Goal: Task Accomplishment & Management: Use online tool/utility

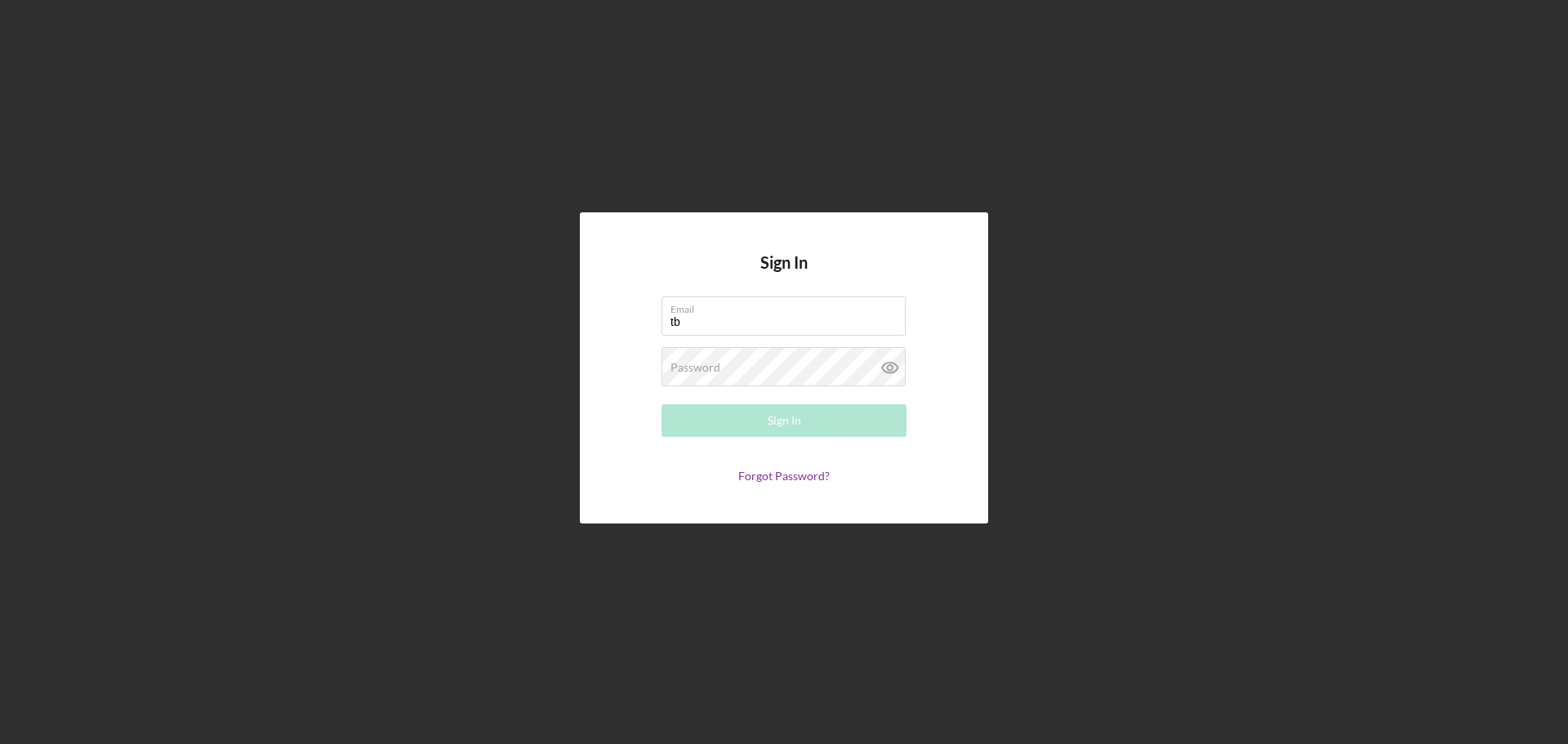
type input "[EMAIL_ADDRESS][DOMAIN_NAME]"
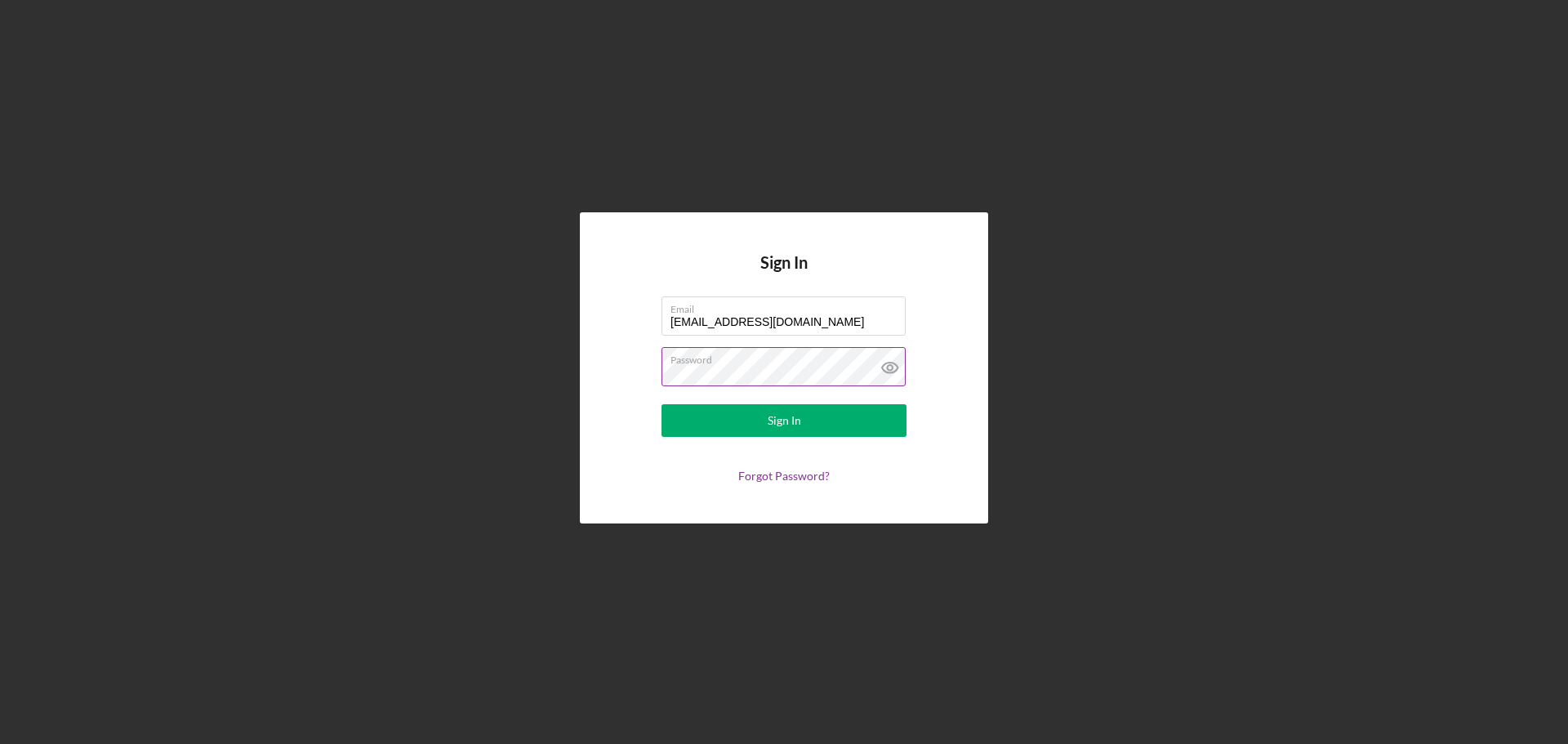
click at [881, 367] on icon at bounding box center [891, 367] width 41 height 41
click at [818, 421] on button "Sign In" at bounding box center [784, 421] width 245 height 33
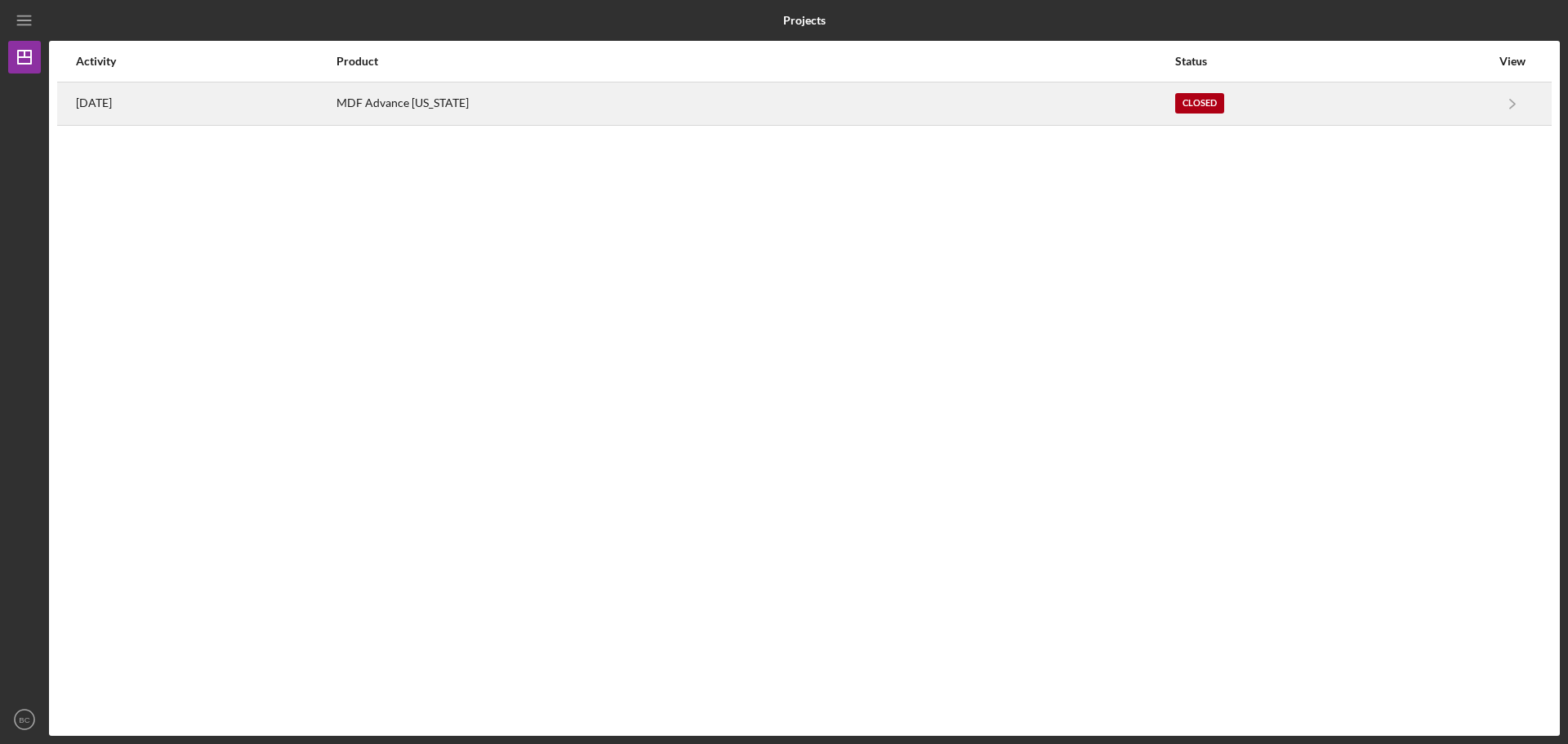
click at [534, 104] on div "MDF Advance [US_STATE]" at bounding box center [755, 104] width 837 height 41
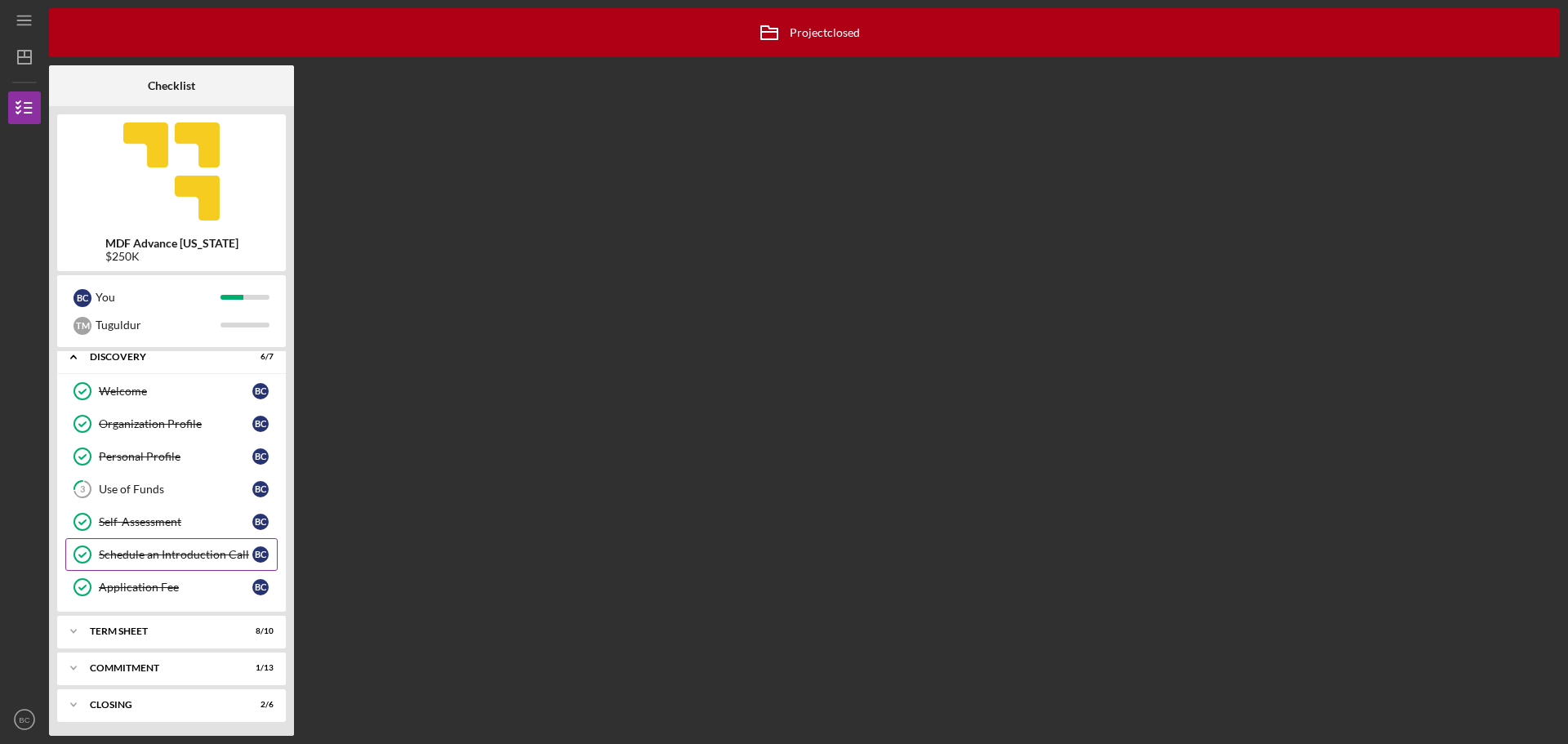
scroll to position [12, 0]
click at [180, 626] on div "Term Sheet" at bounding box center [177, 629] width 176 height 10
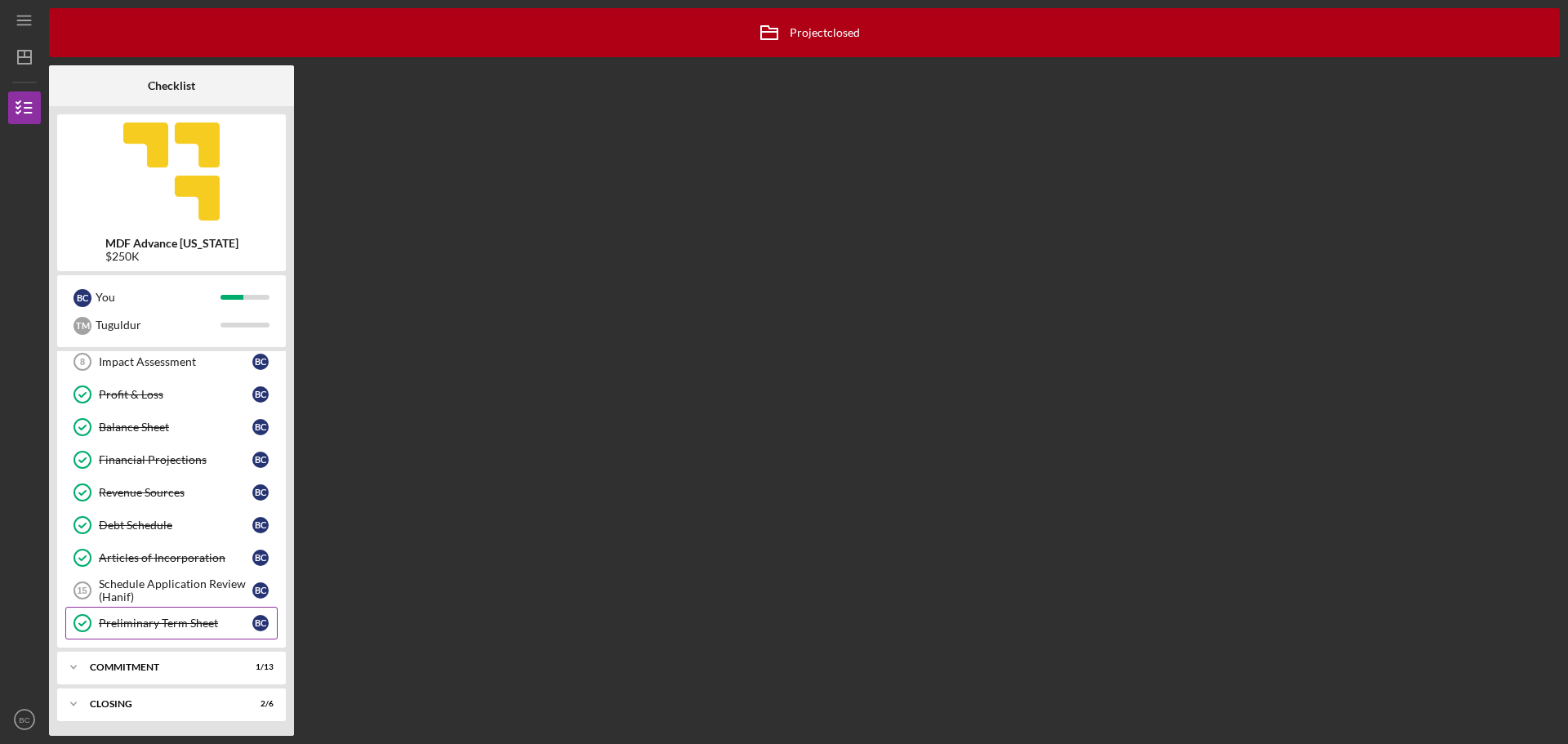
scroll to position [348, 0]
click at [216, 666] on div "Commitment" at bounding box center [177, 666] width 176 height 10
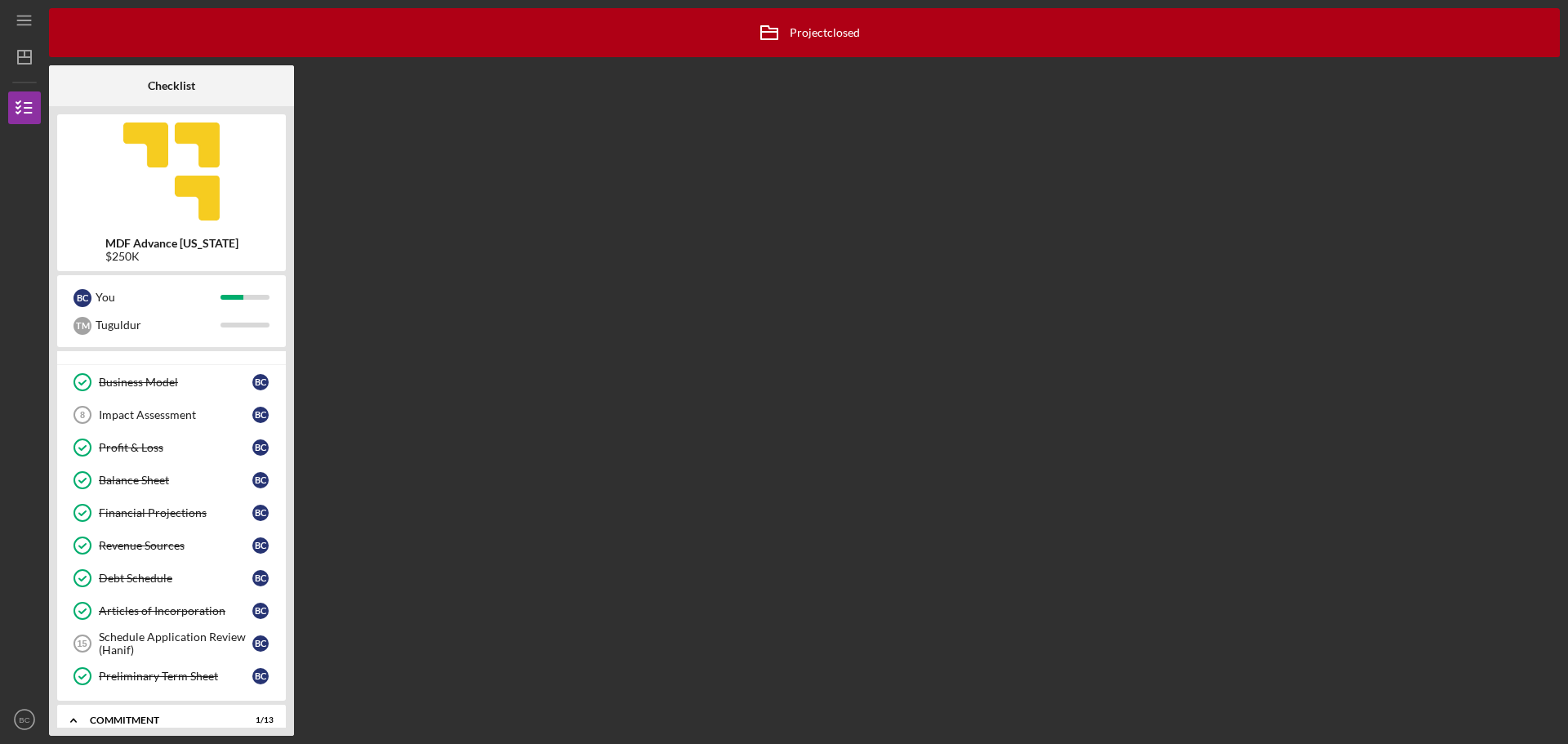
scroll to position [292, 0]
click at [182, 485] on div "Balance Sheet" at bounding box center [176, 482] width 153 height 13
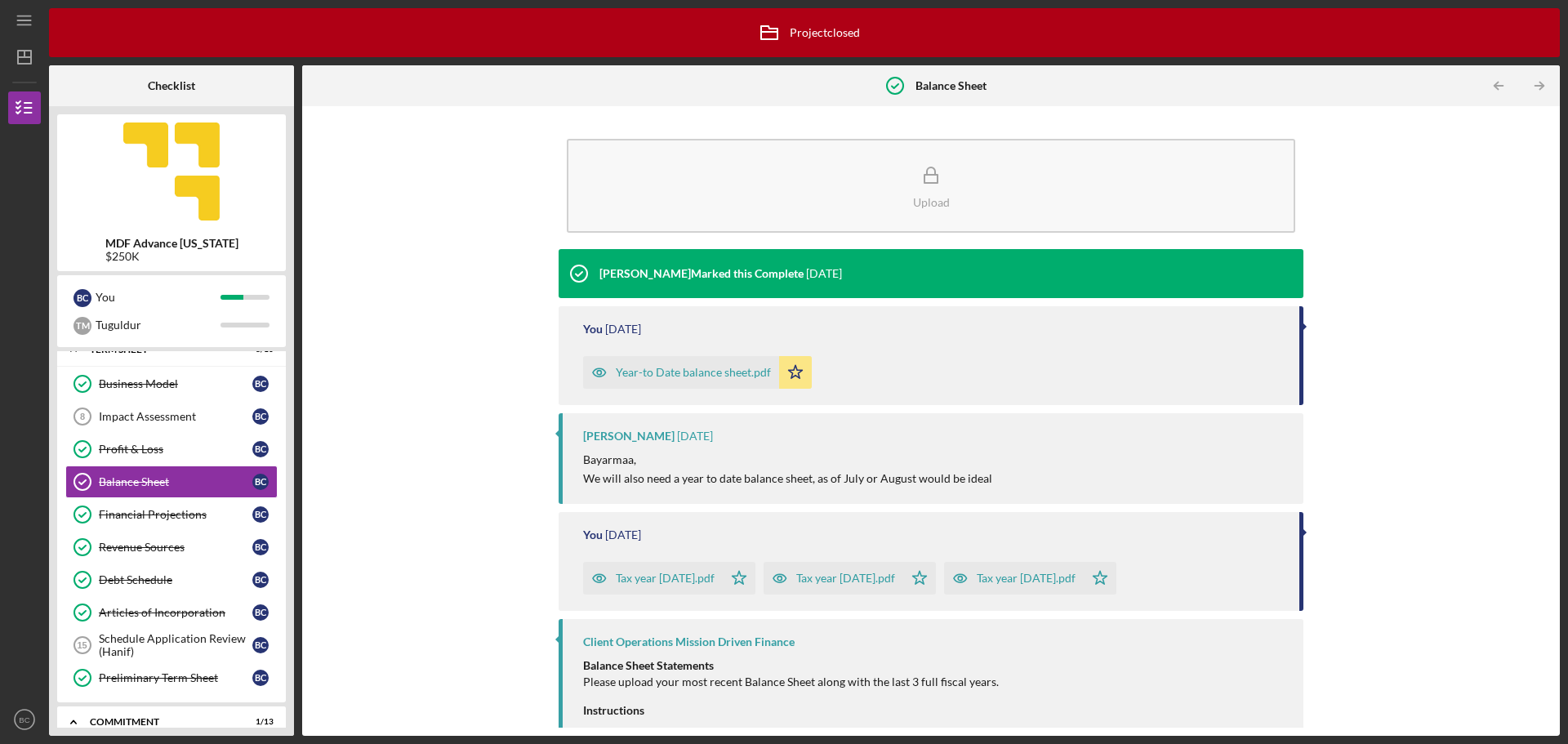
scroll to position [74, 0]
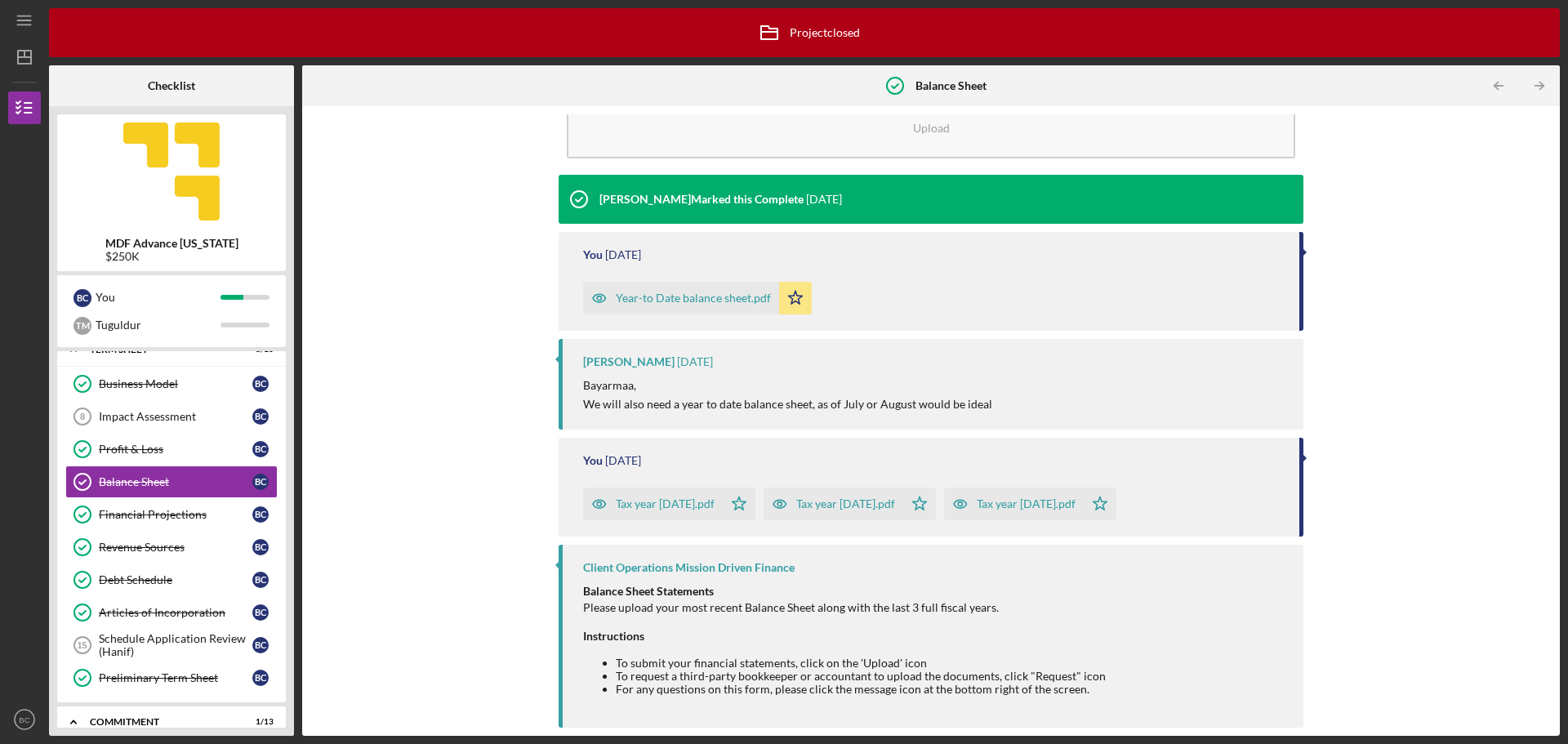
click at [744, 293] on div "Year-to Date balance sheet.pdf" at bounding box center [693, 298] width 155 height 13
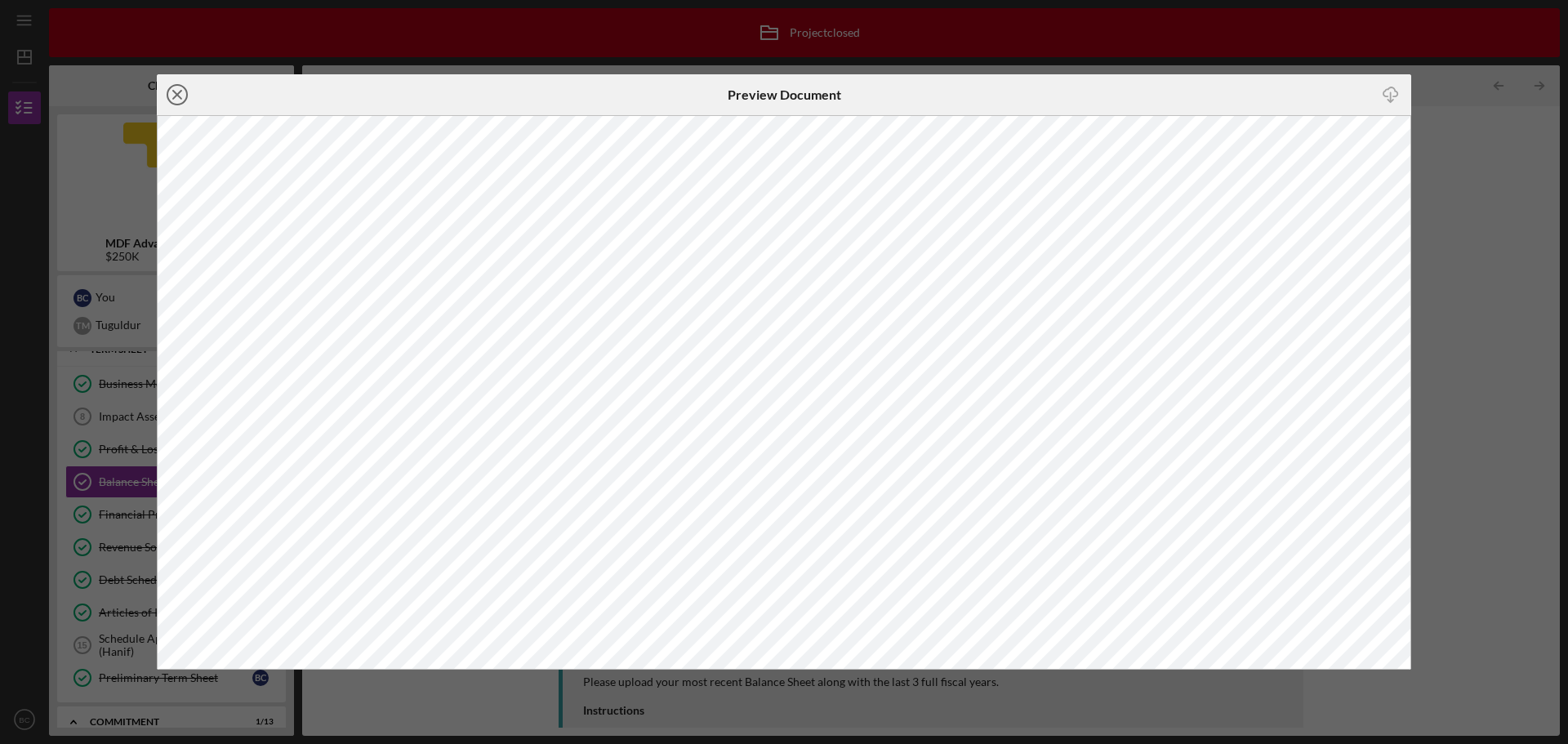
click at [178, 83] on icon "Icon/Close" at bounding box center [177, 95] width 41 height 41
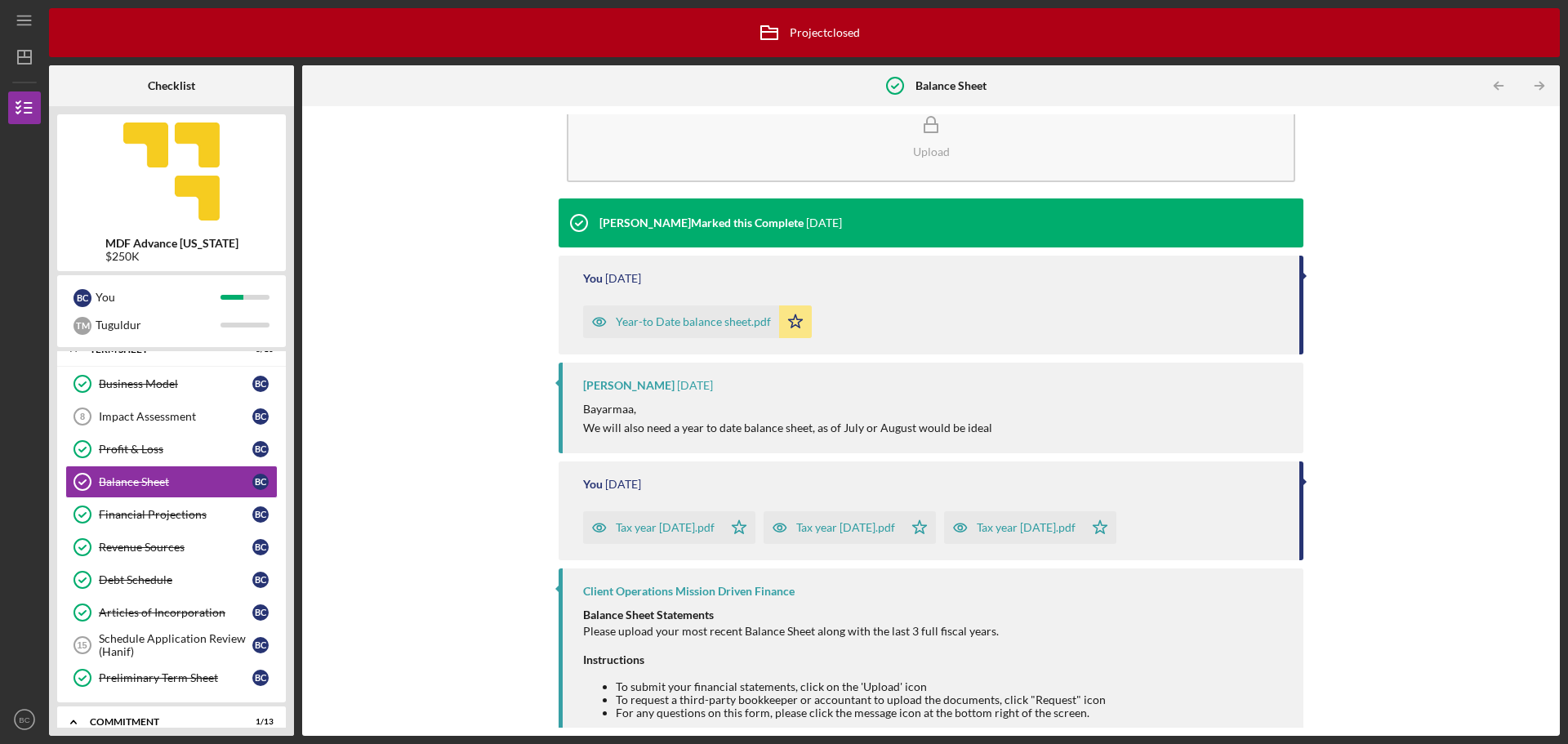
scroll to position [74, 0]
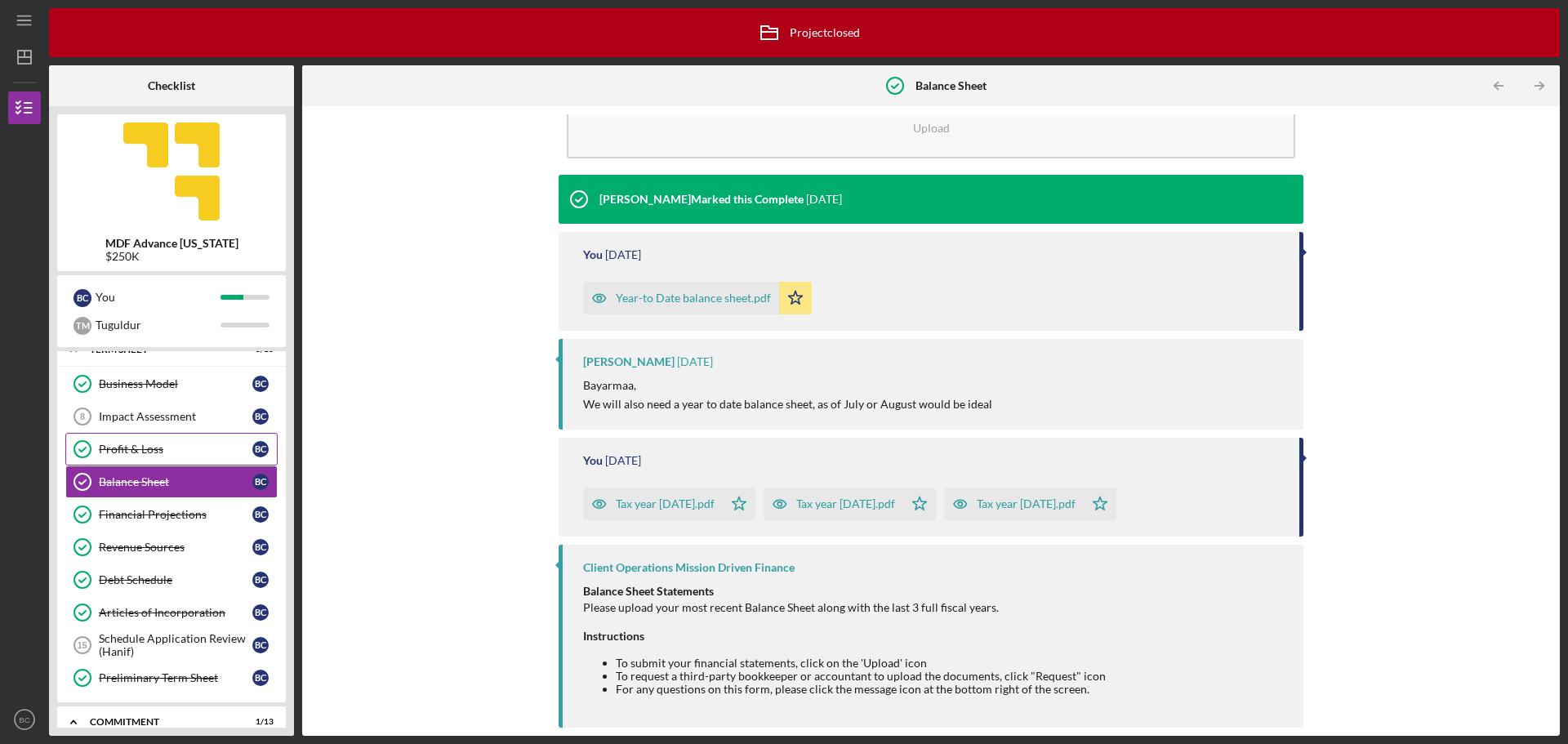
click at [157, 442] on link "Profit & Loss Profit & Loss B C" at bounding box center [171, 449] width 213 height 33
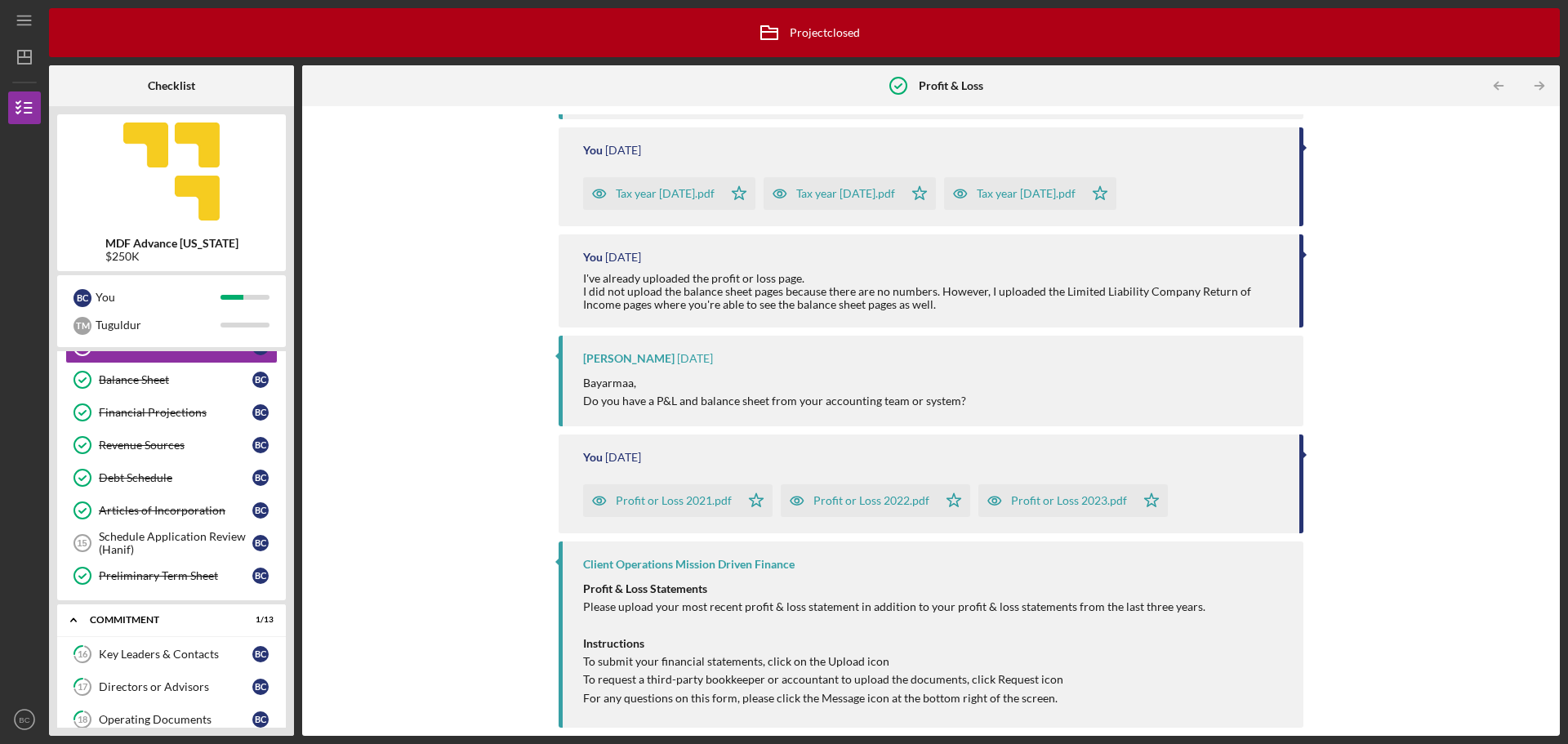
scroll to position [373, 0]
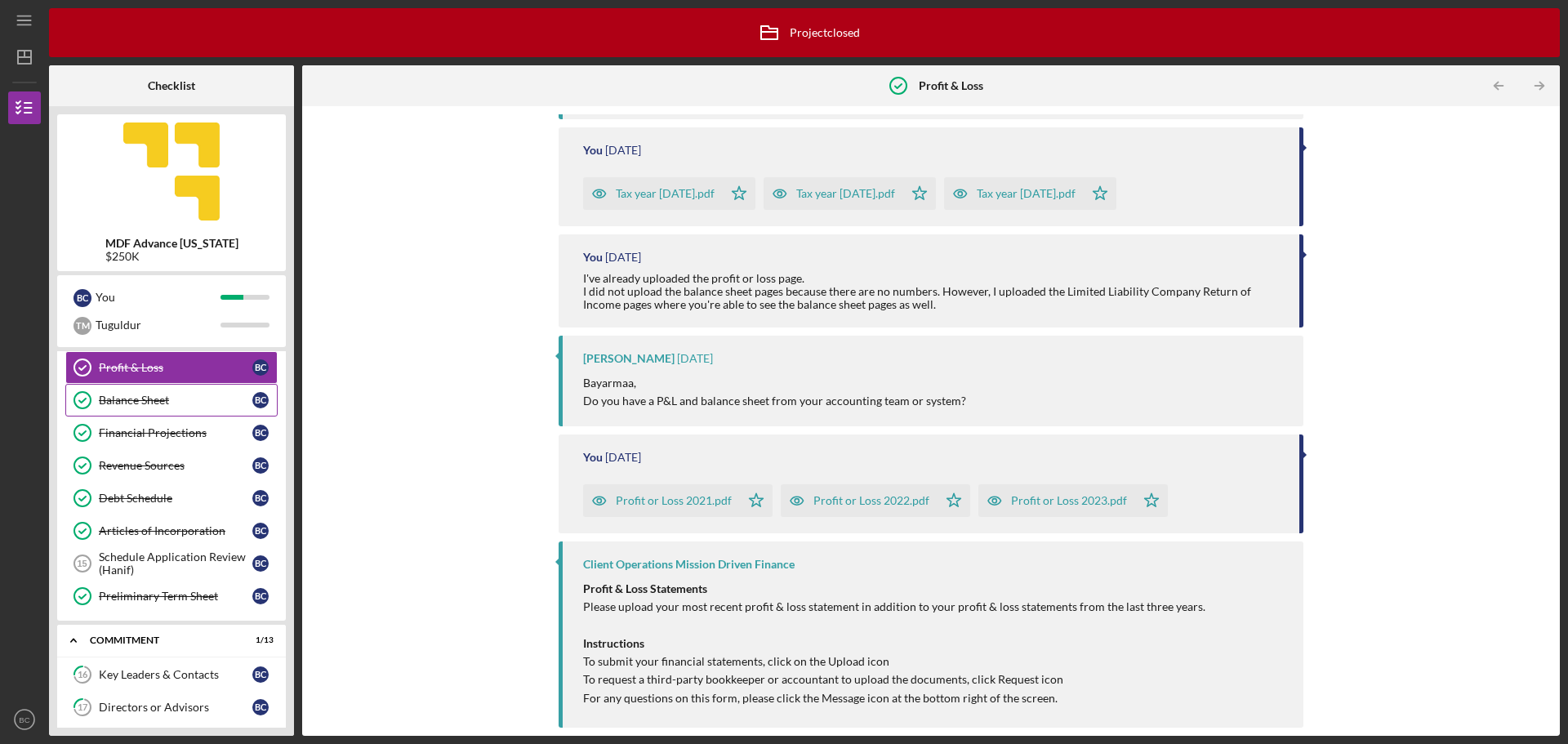
click at [146, 409] on link "Balance Sheet Balance Sheet B C" at bounding box center [171, 400] width 213 height 33
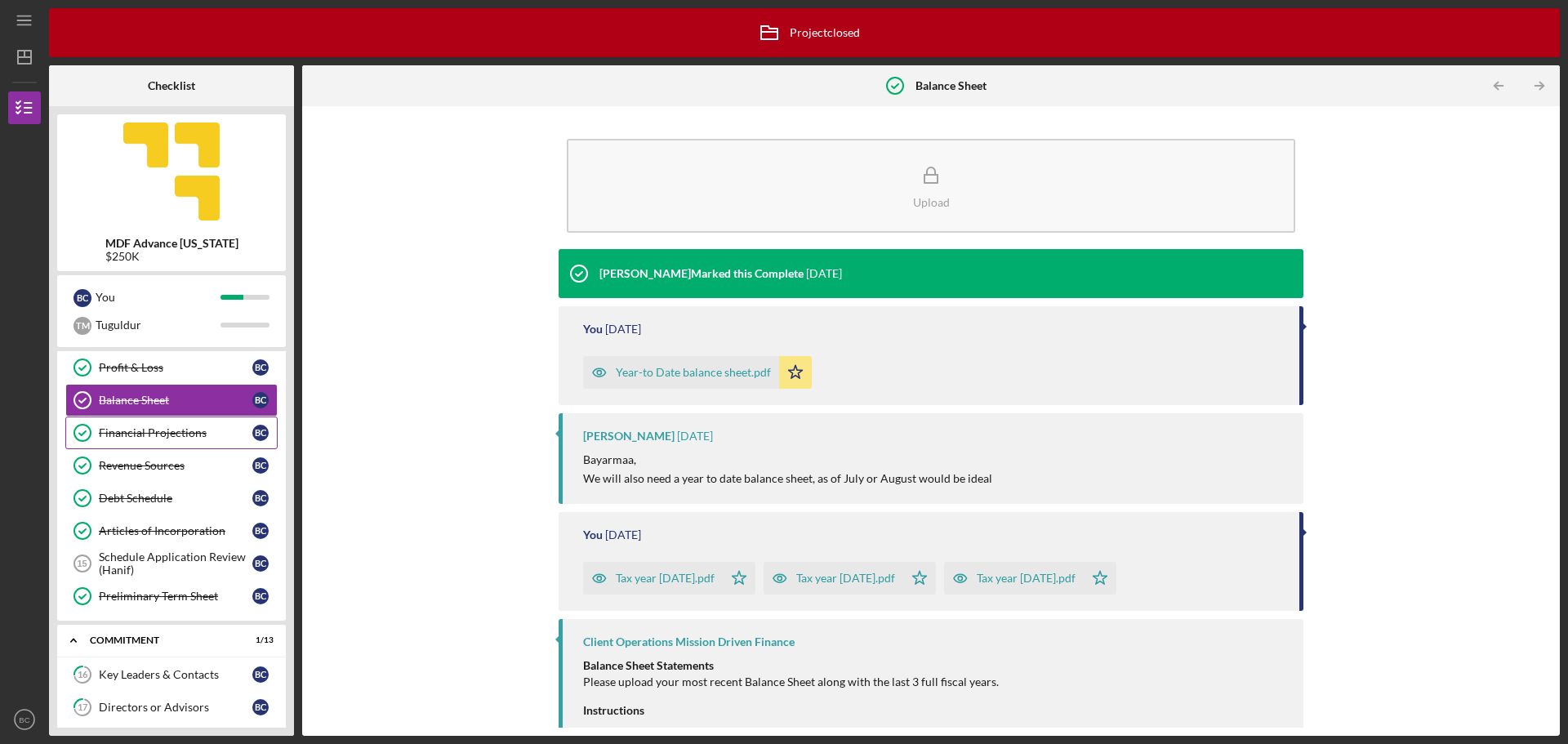
click at [142, 434] on div "Financial Projections" at bounding box center [176, 433] width 153 height 13
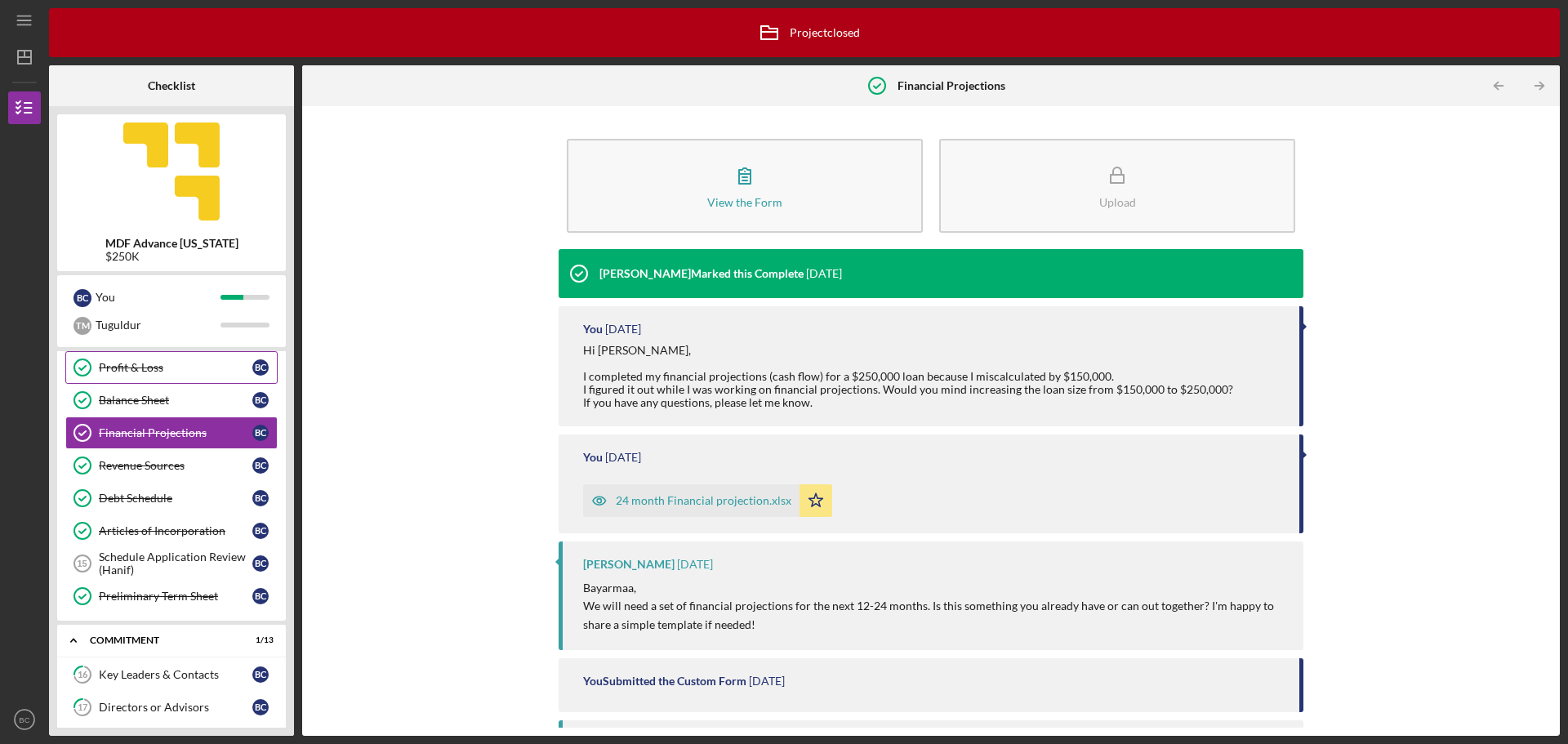
click at [125, 383] on link "Profit & Loss Profit & Loss B C" at bounding box center [171, 367] width 213 height 33
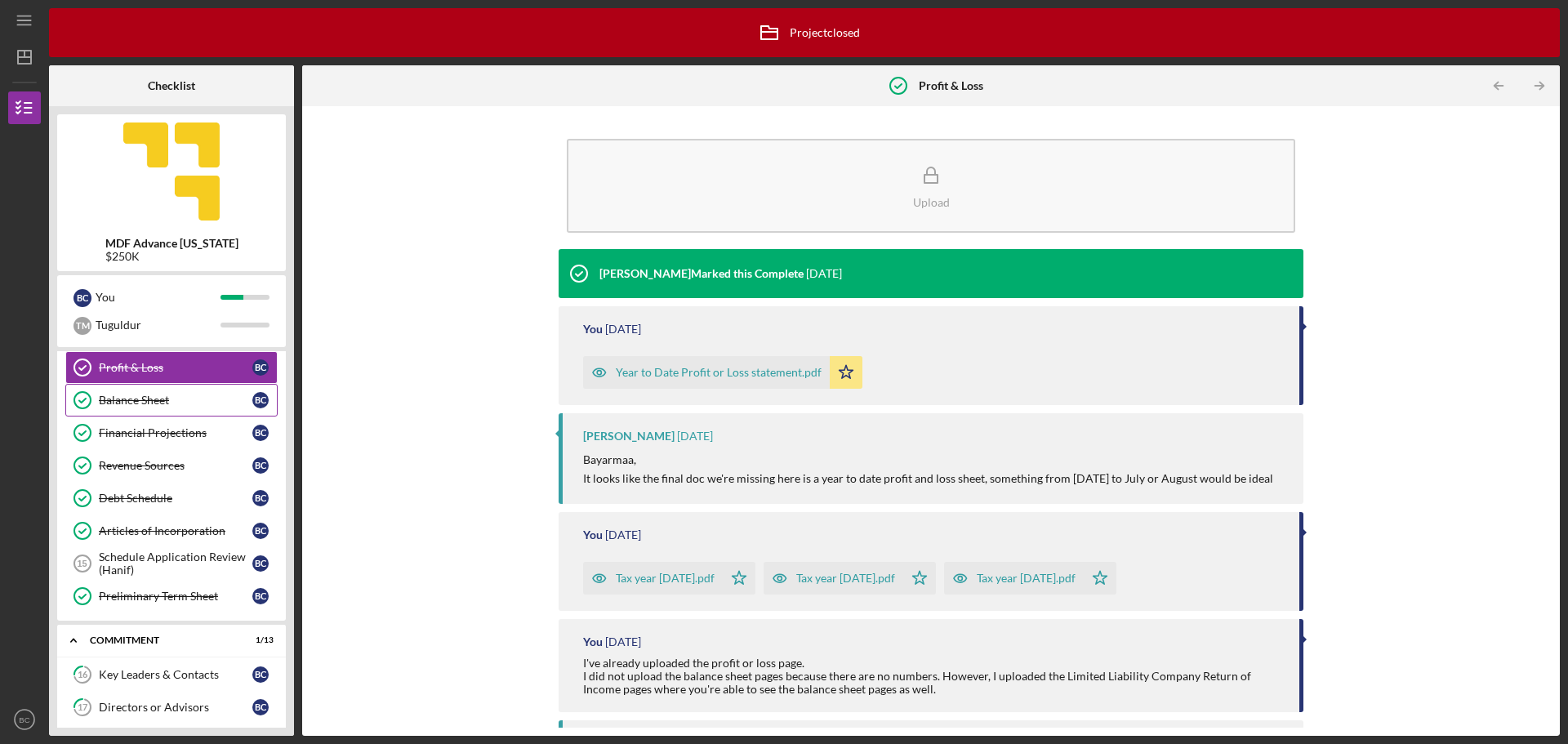
click at [160, 406] on div "Balance Sheet" at bounding box center [176, 400] width 153 height 13
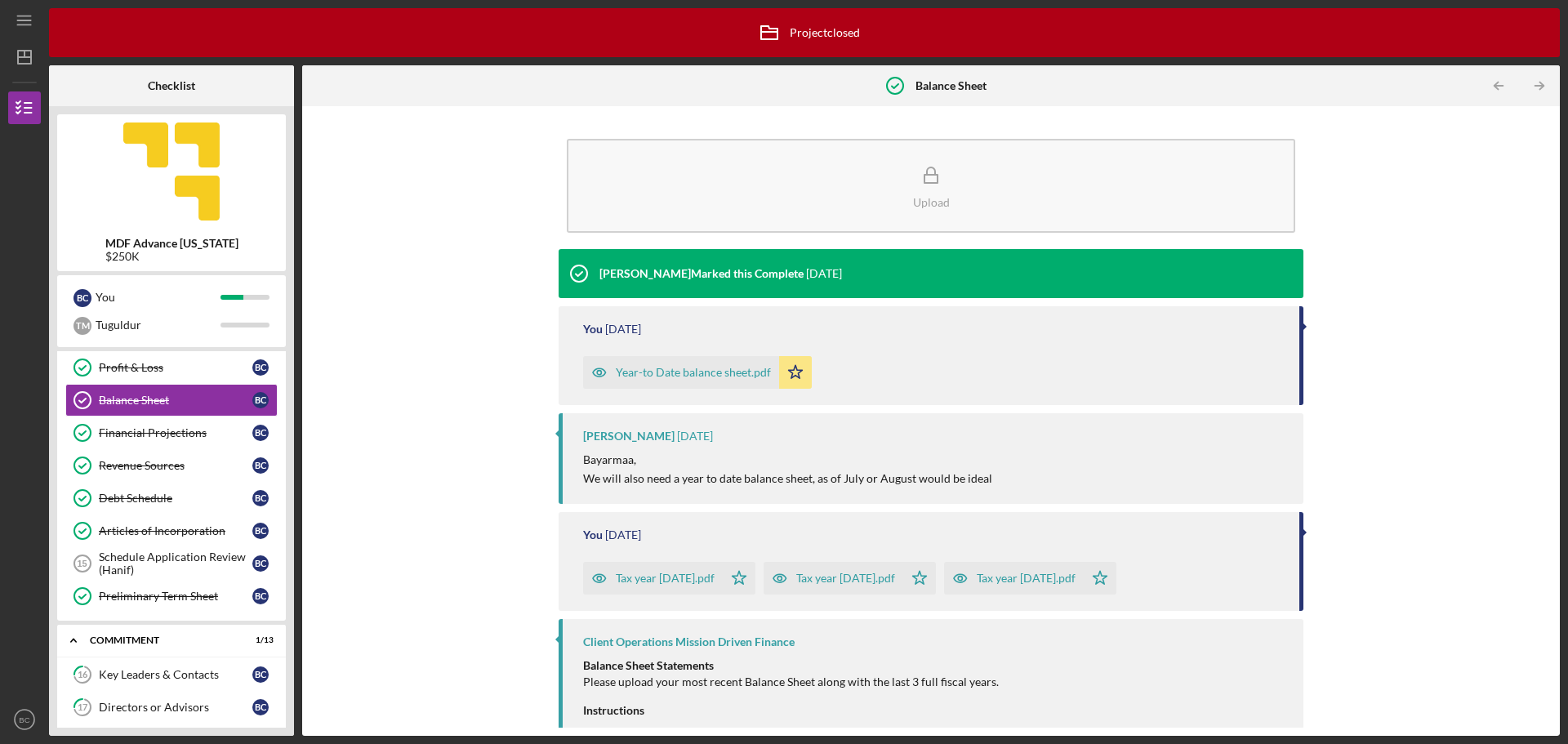
click at [729, 375] on div "Year-to Date balance sheet.pdf" at bounding box center [693, 372] width 155 height 13
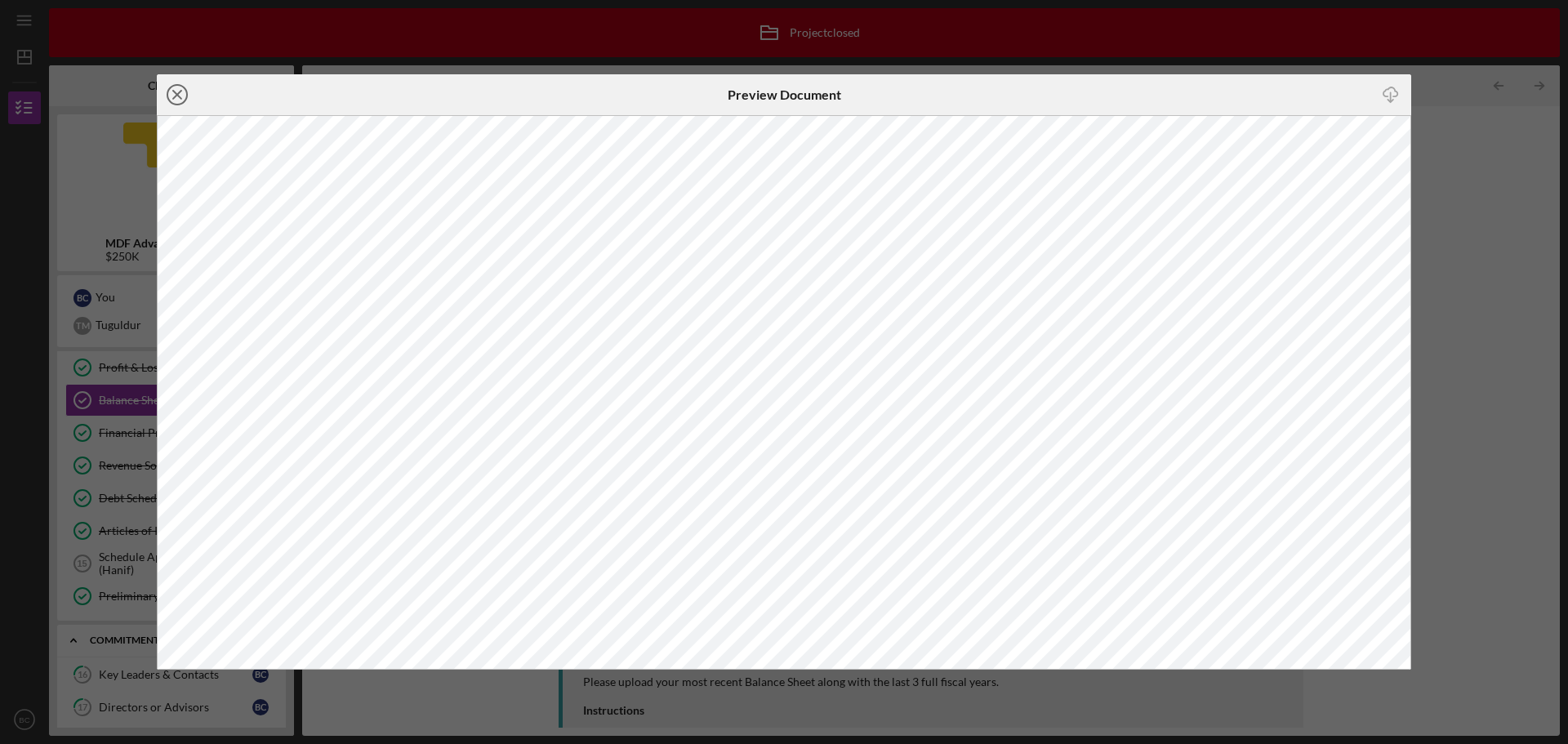
click at [177, 97] on icon "Icon/Close" at bounding box center [177, 95] width 41 height 41
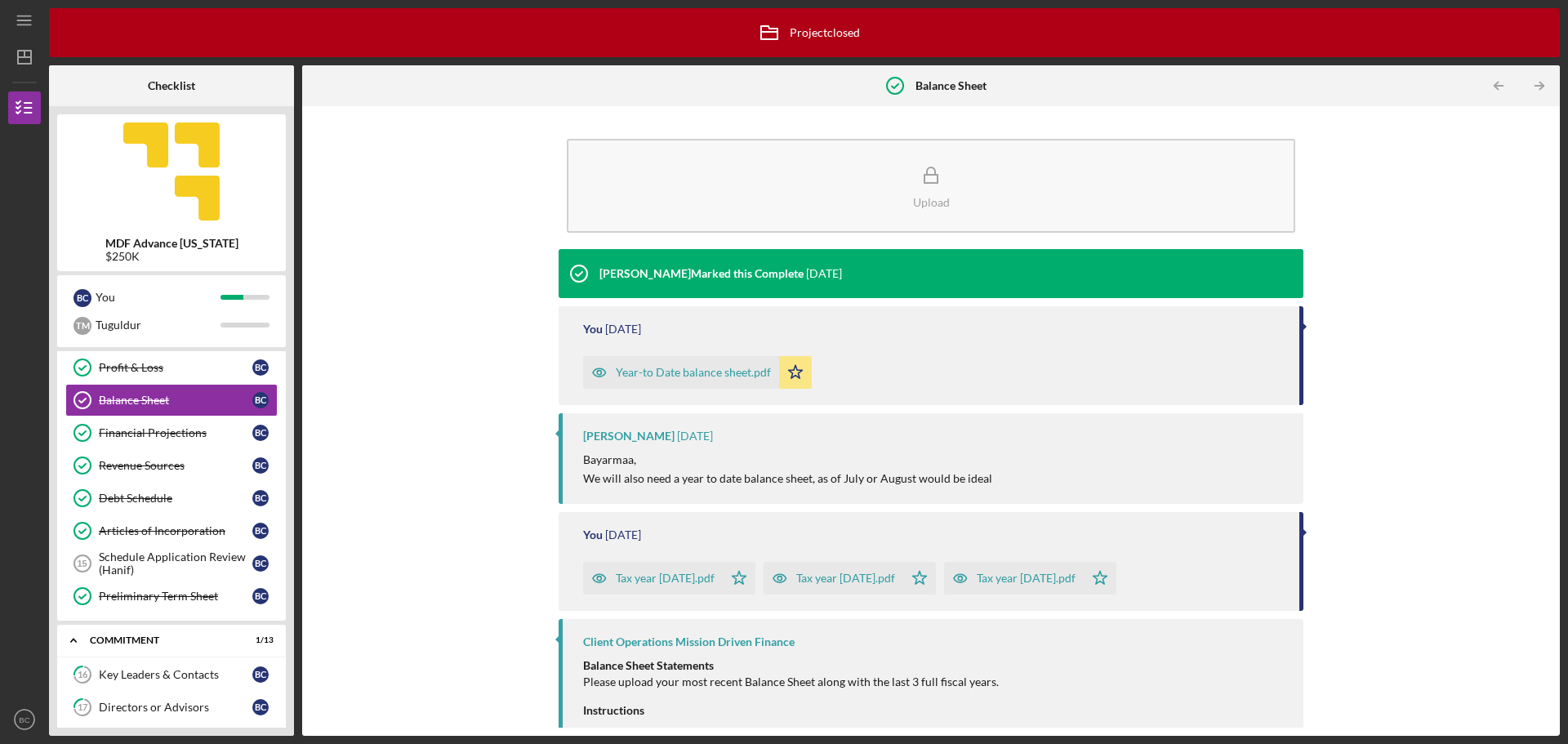
click at [752, 373] on div "Year-to Date balance sheet.pdf" at bounding box center [693, 372] width 155 height 13
